Goal: Transaction & Acquisition: Purchase product/service

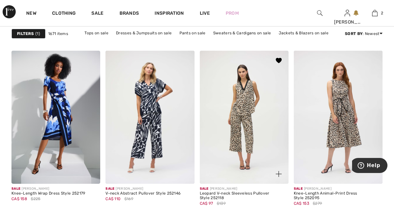
click at [253, 117] on img at bounding box center [244, 117] width 89 height 133
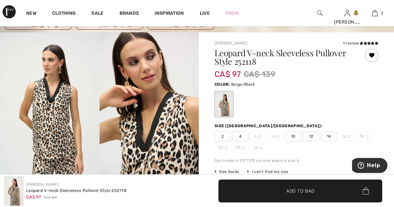
scroll to position [31, 0]
click at [332, 139] on span "14" at bounding box center [328, 137] width 16 height 10
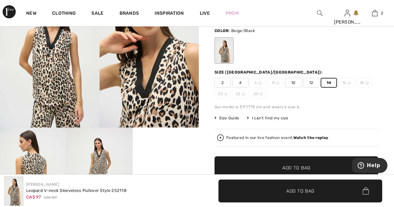
scroll to position [86, 0]
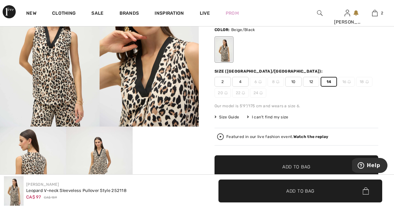
click at [311, 169] on span "✔ Added to Bag Add to Bag" at bounding box center [296, 166] width 164 height 23
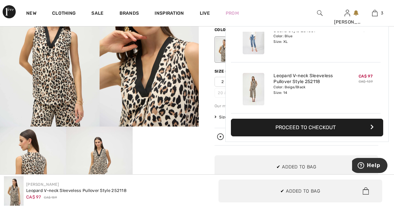
scroll to position [0, 0]
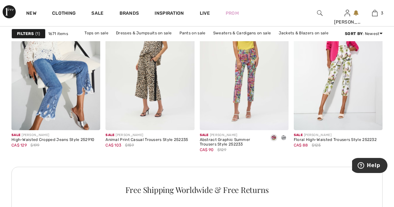
scroll to position [2006, 0]
click at [164, 91] on img at bounding box center [149, 63] width 89 height 133
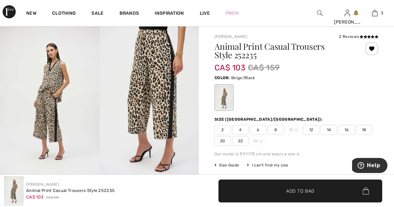
scroll to position [38, 0]
click at [328, 133] on span "14" at bounding box center [328, 130] width 16 height 10
click at [310, 194] on span "Add to Bag" at bounding box center [300, 191] width 28 height 7
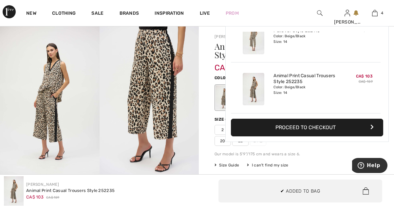
scroll to position [0, 0]
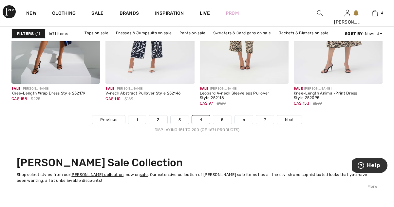
scroll to position [2627, 0]
click at [222, 120] on link "5" at bounding box center [222, 120] width 18 height 9
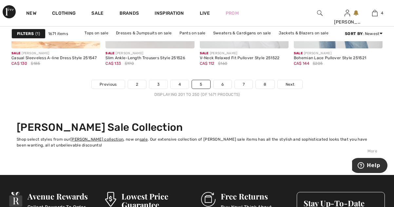
scroll to position [2662, 0]
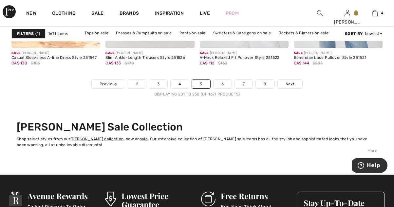
click at [223, 84] on link "6" at bounding box center [222, 84] width 18 height 9
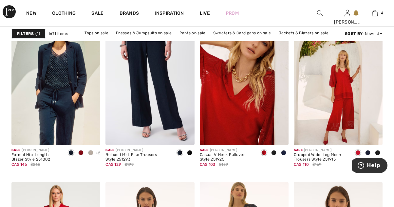
scroll to position [908, 0]
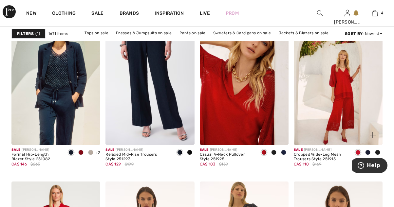
click at [346, 129] on img at bounding box center [338, 78] width 89 height 133
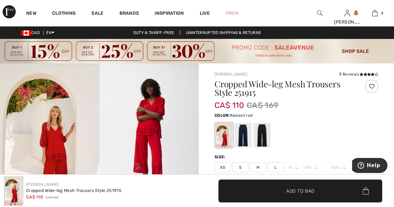
click at [242, 137] on div at bounding box center [242, 135] width 17 height 25
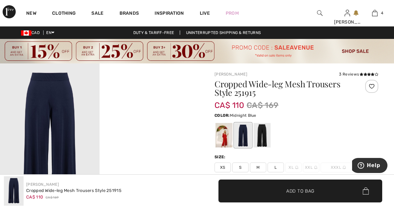
click at [262, 141] on div at bounding box center [261, 135] width 17 height 25
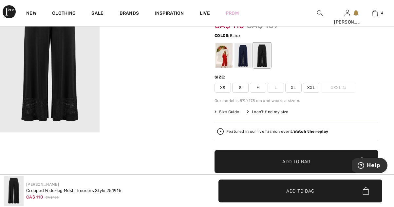
scroll to position [81, 0]
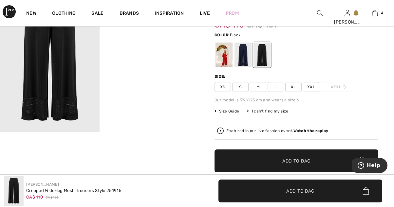
click at [242, 55] on div at bounding box center [242, 55] width 17 height 25
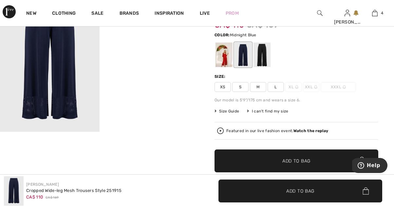
click at [262, 57] on div at bounding box center [261, 55] width 17 height 25
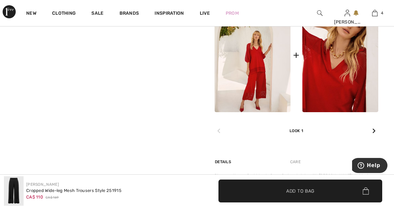
scroll to position [342, 0]
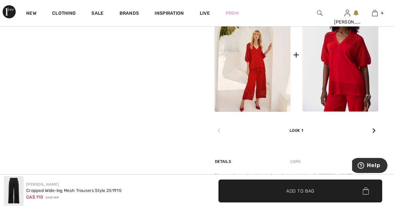
click at [340, 89] on img at bounding box center [340, 55] width 76 height 114
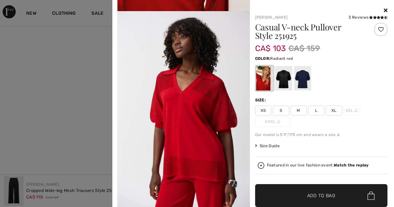
scroll to position [188, 0]
click at [280, 83] on div at bounding box center [283, 78] width 17 height 25
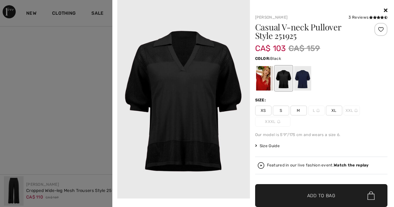
click at [300, 81] on div at bounding box center [302, 78] width 17 height 25
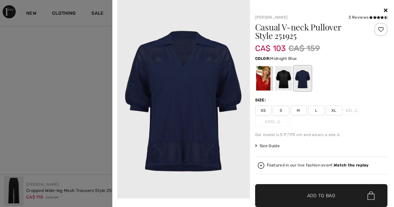
click at [282, 81] on div at bounding box center [283, 78] width 17 height 25
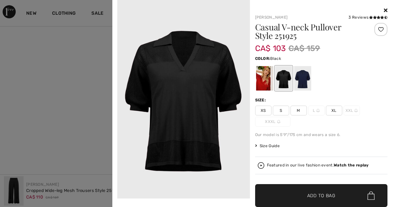
click at [263, 84] on div at bounding box center [264, 78] width 17 height 25
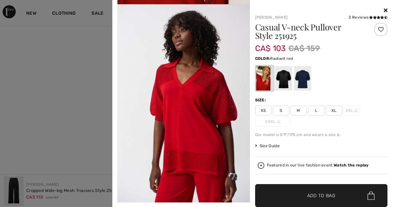
scroll to position [195, 0]
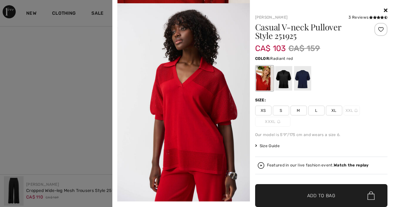
click at [315, 113] on span "L" at bounding box center [316, 111] width 16 height 10
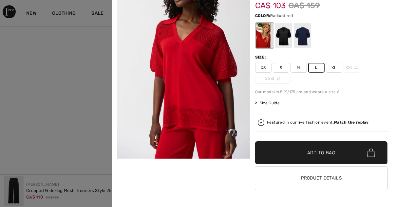
scroll to position [43, 0]
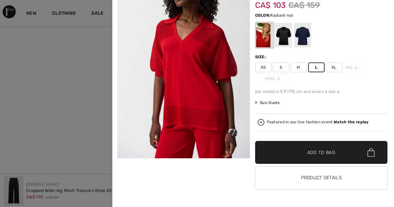
click at [328, 156] on span "Add to Bag" at bounding box center [321, 152] width 28 height 7
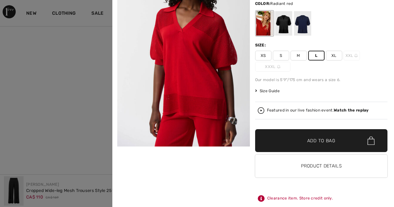
click at [10, 189] on div at bounding box center [197, 103] width 394 height 207
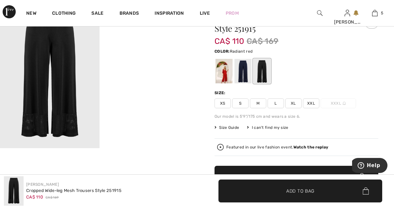
scroll to position [64, 0]
click at [223, 71] on div at bounding box center [223, 71] width 17 height 25
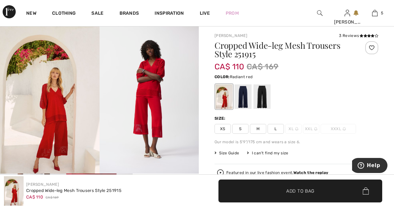
scroll to position [39, 0]
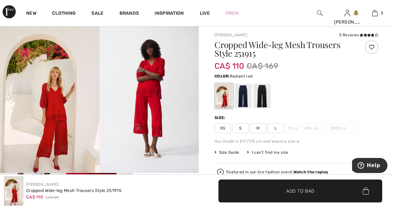
click at [279, 129] on span "L" at bounding box center [275, 128] width 16 height 10
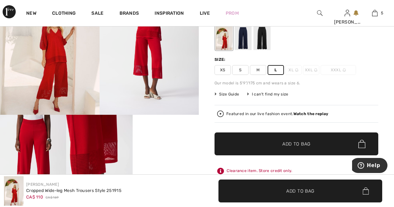
scroll to position [100, 0]
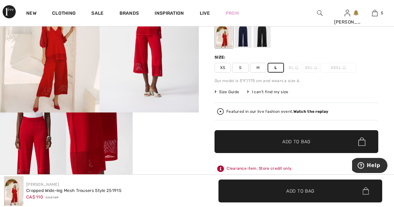
click at [305, 145] on span "✔ Added to Bag Add to Bag" at bounding box center [296, 141] width 164 height 23
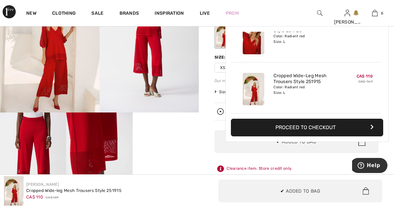
scroll to position [0, 0]
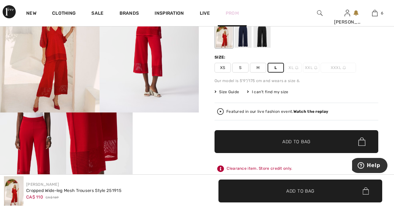
click at [234, 12] on link "Prom" at bounding box center [231, 13] width 13 height 7
click at [231, 12] on link "Prom" at bounding box center [231, 13] width 13 height 7
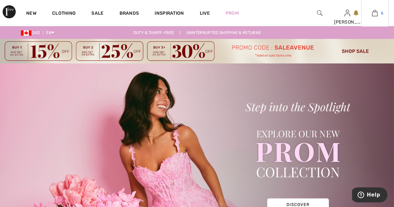
click at [379, 10] on link "6" at bounding box center [374, 13] width 27 height 8
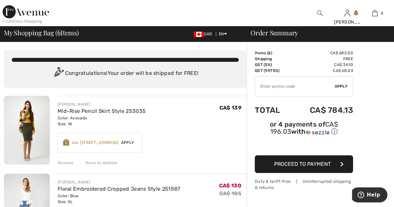
click at [289, 88] on input "TEXT" at bounding box center [295, 87] width 80 height 20
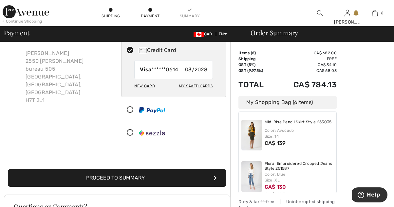
scroll to position [39, 0]
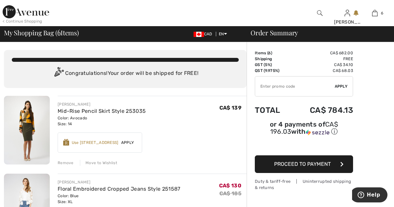
click at [285, 87] on input "TEXT" at bounding box center [295, 87] width 80 height 20
type input "SALEAVENUE"
click at [340, 83] on span "Apply" at bounding box center [340, 86] width 13 height 6
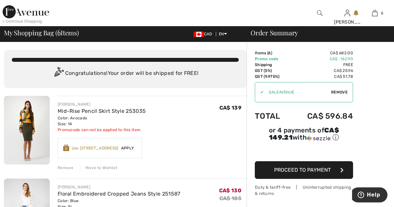
click at [101, 167] on div "Move to Wishlist" at bounding box center [98, 168] width 37 height 6
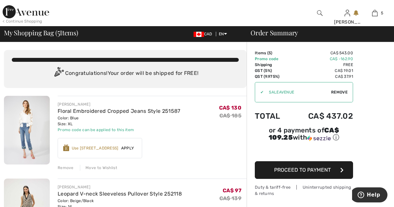
click at [106, 169] on div "Move to Wishlist" at bounding box center [98, 168] width 37 height 6
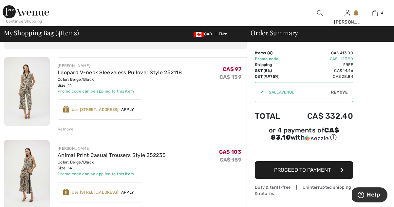
scroll to position [38, 0]
